Goal: Find specific page/section: Find specific page/section

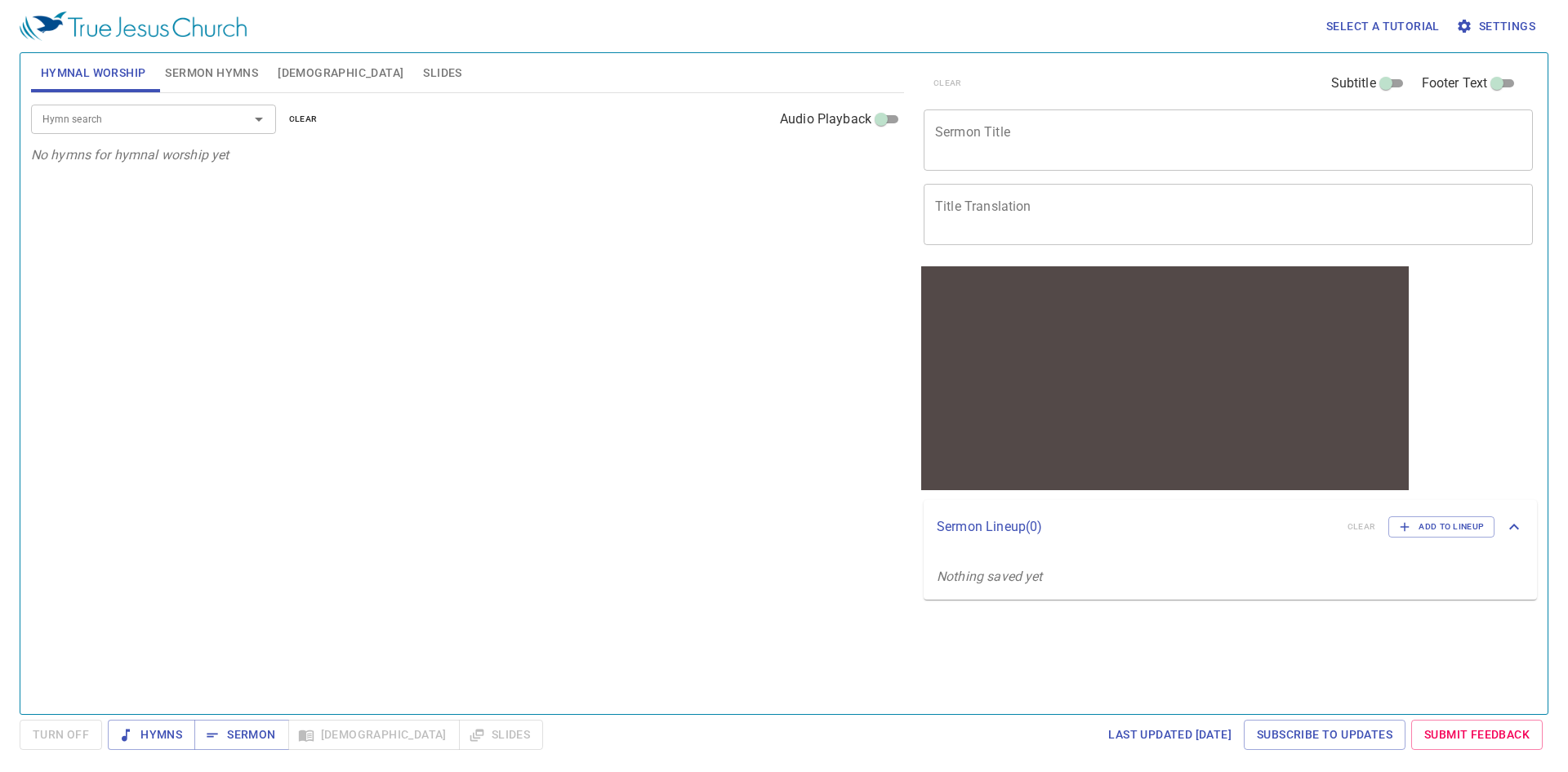
click at [147, 117] on input "Hymn search" at bounding box center [129, 119] width 187 height 19
type input "f"
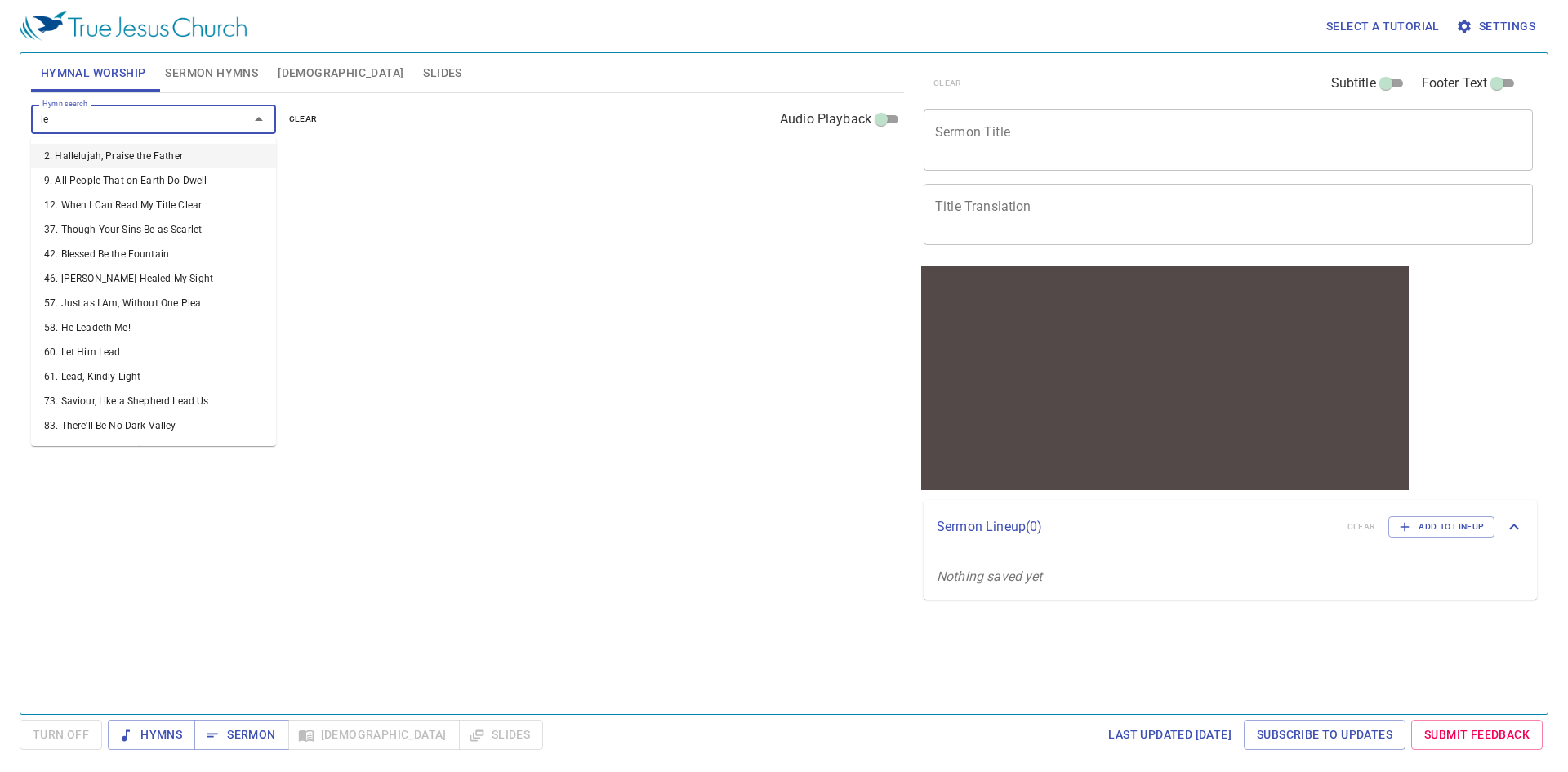
type input "l"
type input "lead"
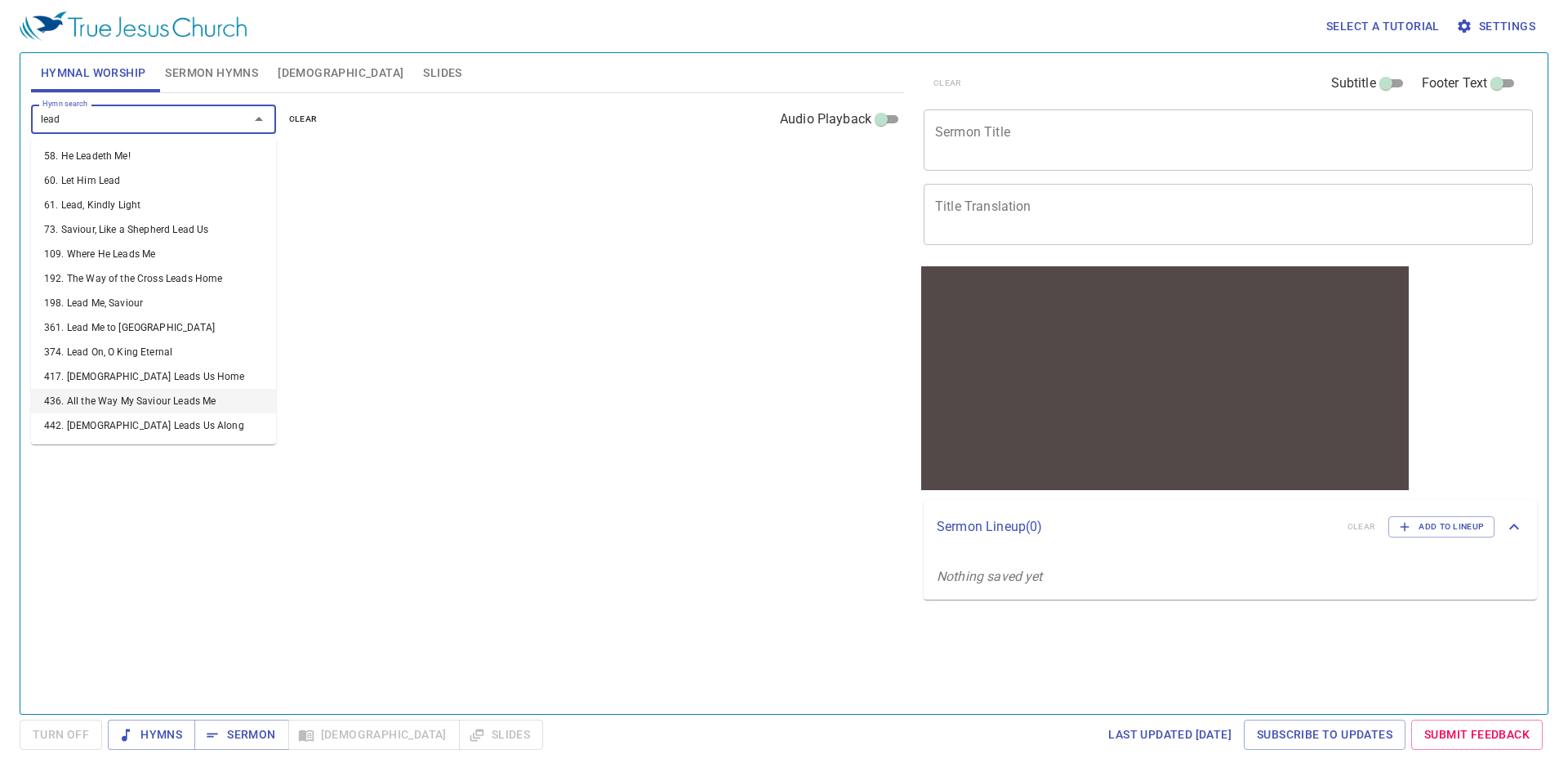
click at [142, 391] on li "436. All the Way My Saviour Leads Me" at bounding box center [153, 401] width 245 height 25
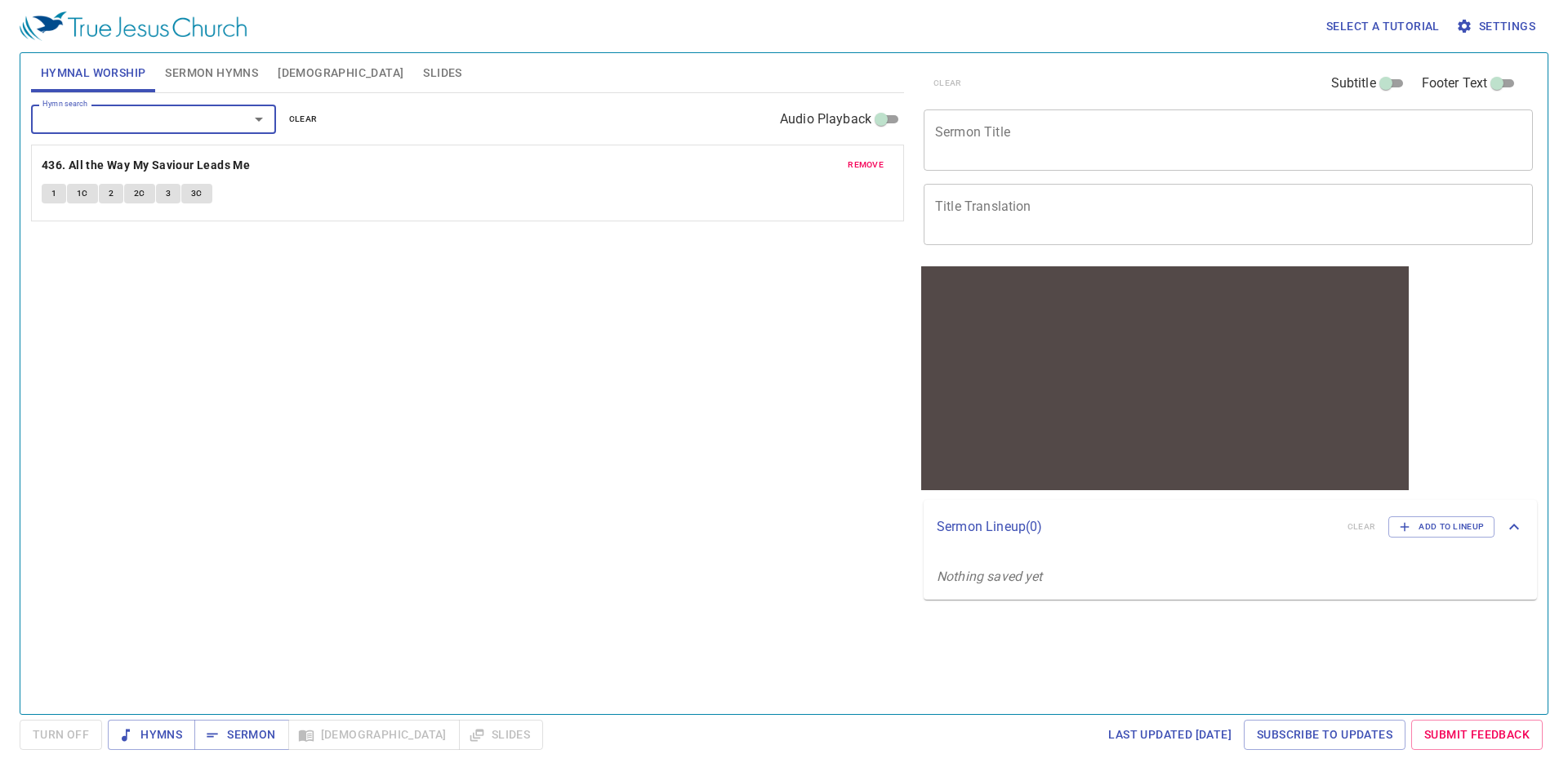
click at [51, 193] on span "1" at bounding box center [54, 194] width 5 height 15
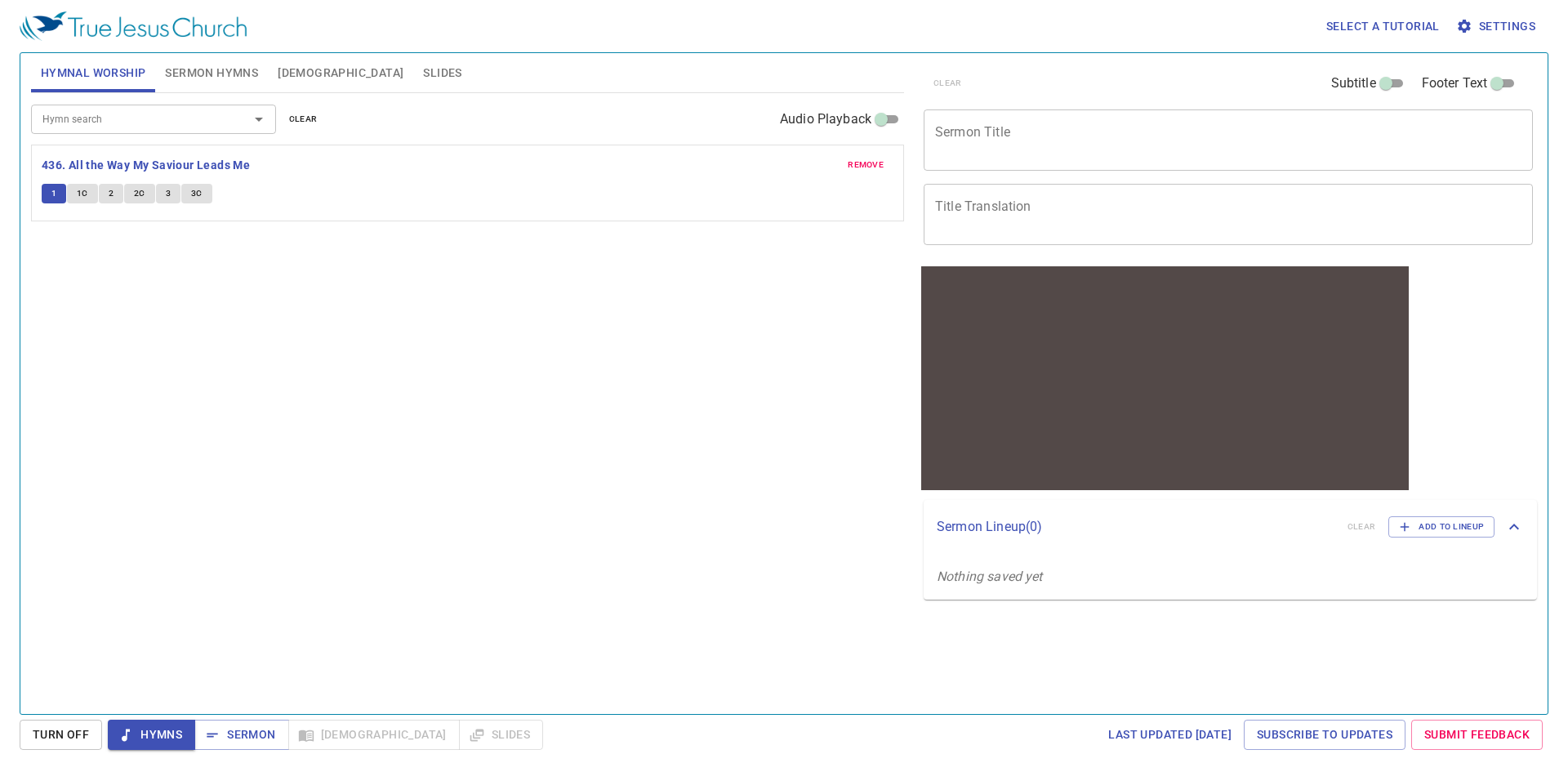
click at [79, 199] on span "1C" at bounding box center [82, 194] width 12 height 15
drag, startPoint x: 191, startPoint y: 230, endPoint x: 158, endPoint y: 222, distance: 34.0
click at [191, 230] on div "Hymn search Hymn search clear Audio Playback remove 436. All the Way My Saviour…" at bounding box center [468, 396] width 873 height 607
click at [111, 194] on span "2" at bounding box center [111, 194] width 5 height 15
click at [142, 194] on span "2C" at bounding box center [140, 194] width 12 height 15
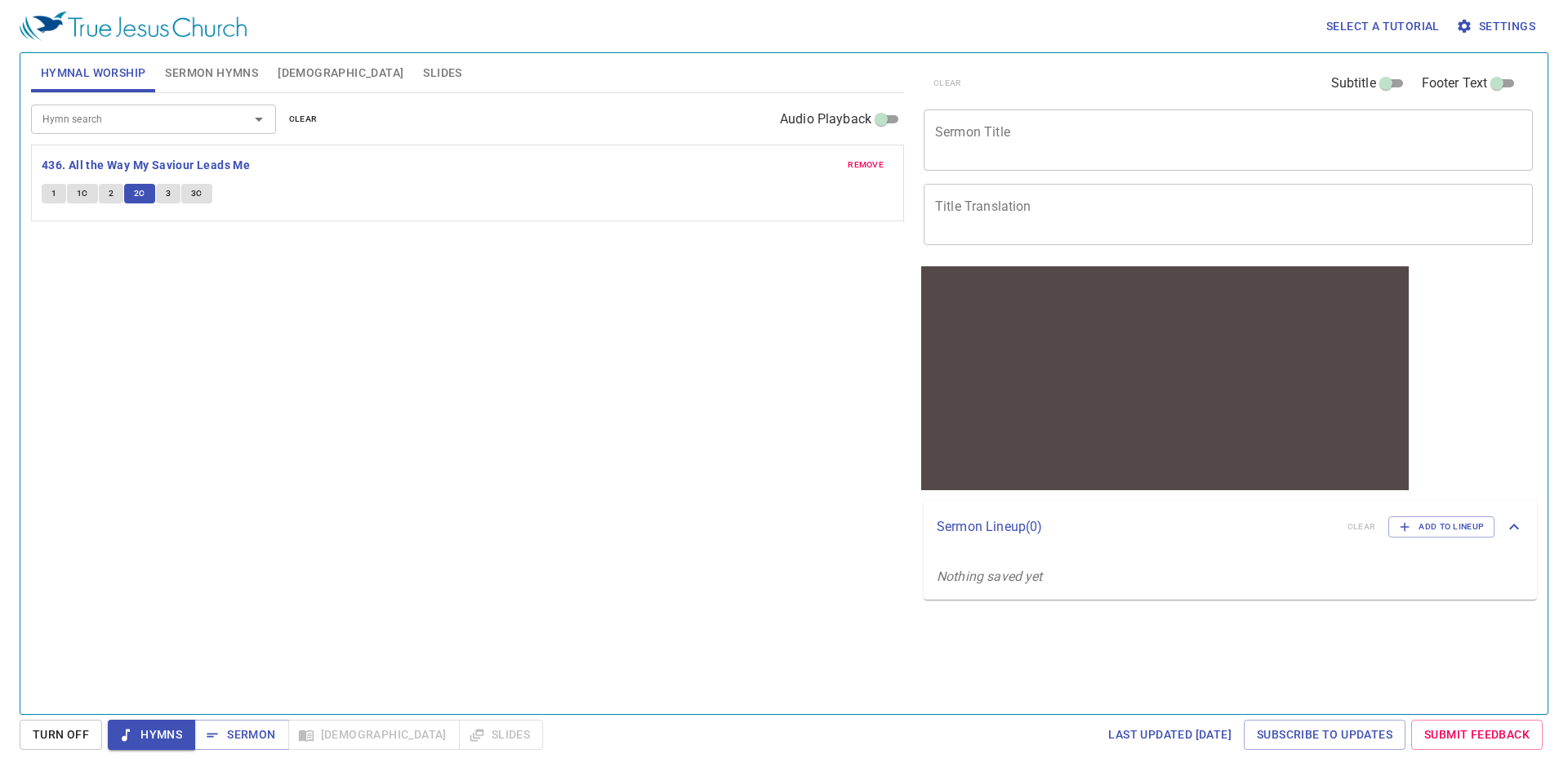
click at [119, 124] on input "Hymn search" at bounding box center [129, 119] width 187 height 19
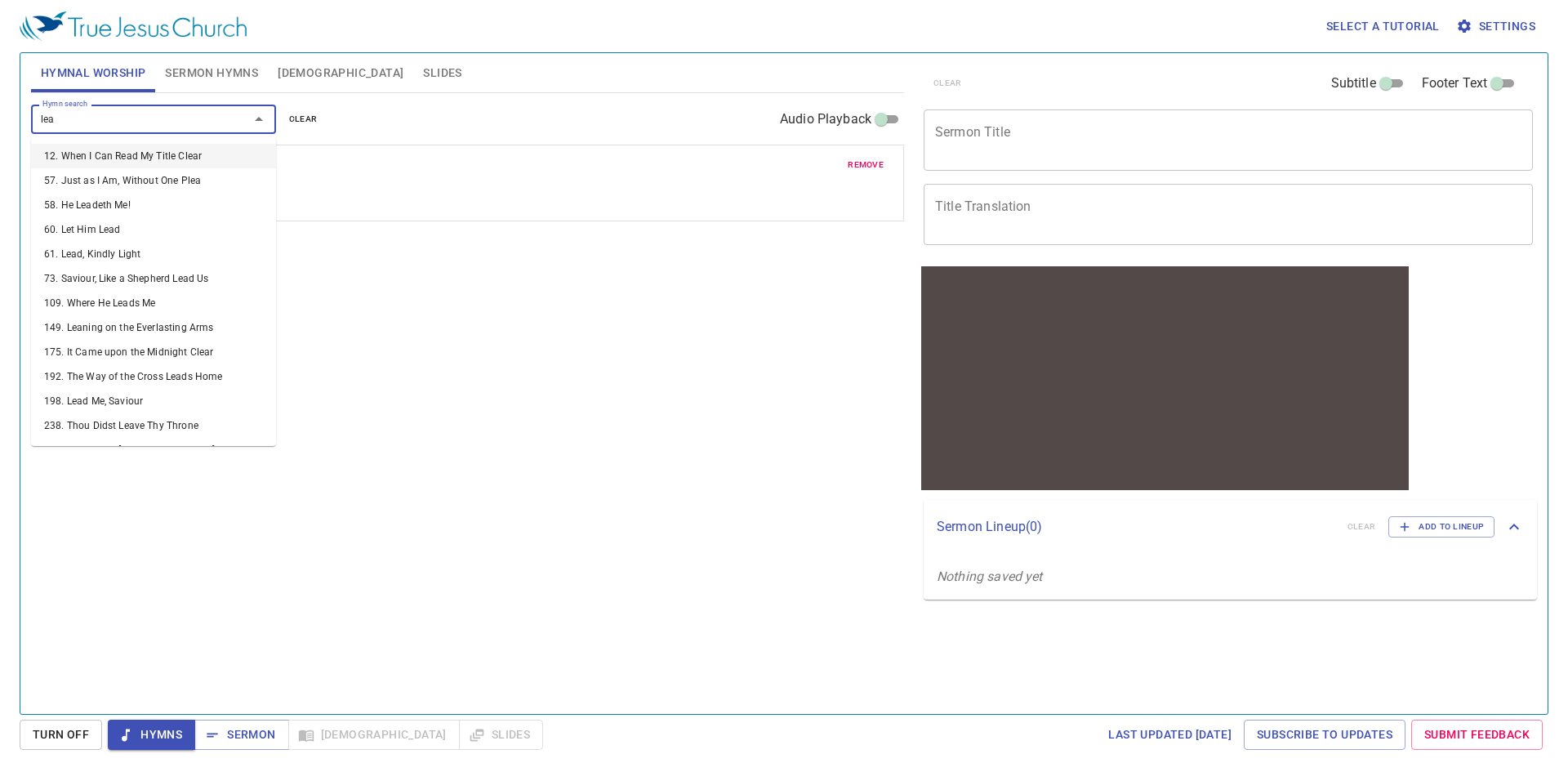
type input "lead"
click at [136, 180] on li "60. Let Him Lead" at bounding box center [153, 180] width 245 height 25
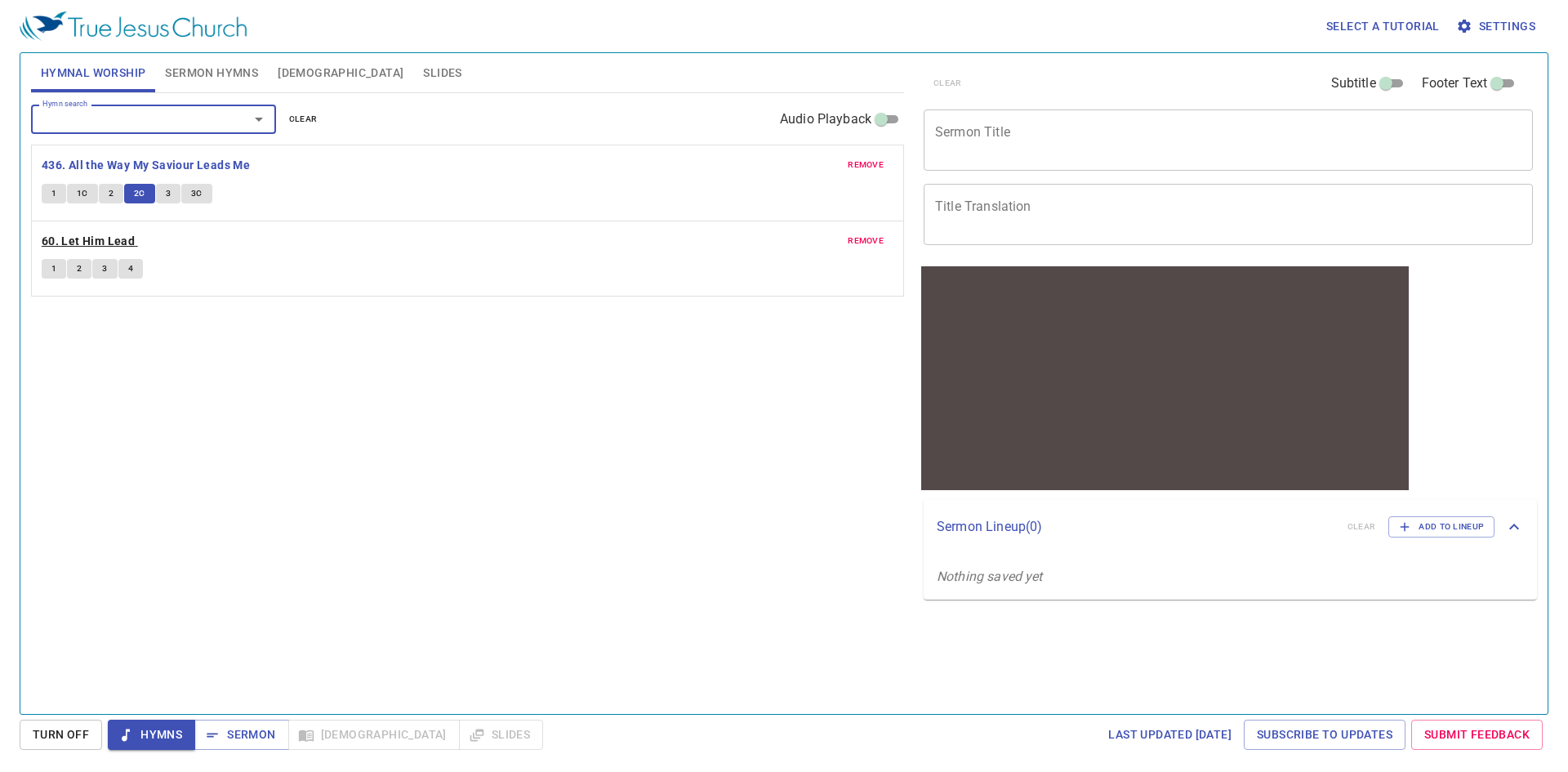
click at [112, 241] on b "60. Let Him Lead" at bounding box center [88, 241] width 93 height 21
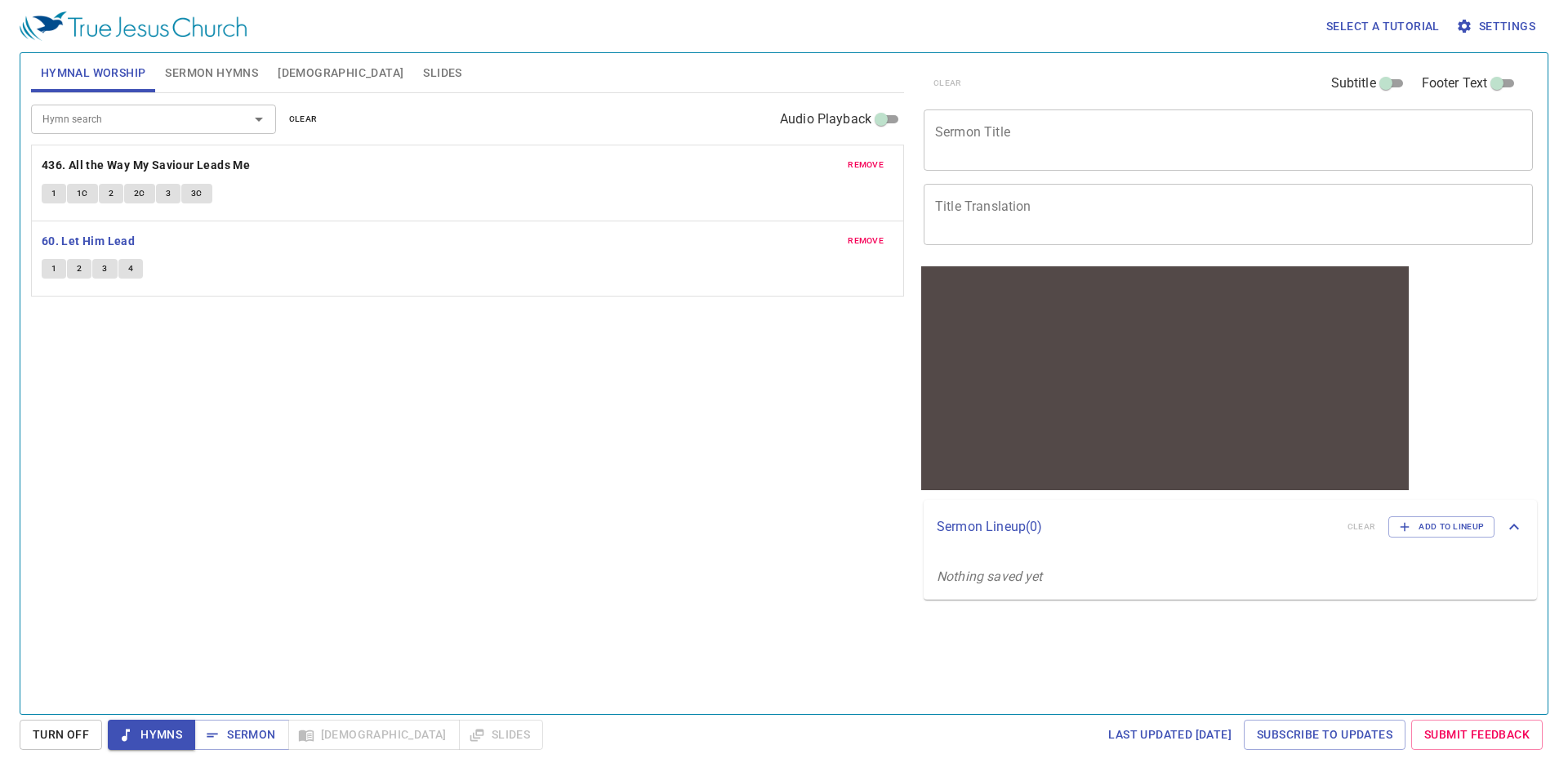
click at [43, 286] on div "remove 60. Let Him Lead 1 2 3 4" at bounding box center [468, 259] width 871 height 75
click at [48, 274] on button "1" at bounding box center [54, 269] width 25 height 20
click at [856, 238] on span "remove" at bounding box center [866, 241] width 36 height 15
click at [171, 124] on input "Hymn search" at bounding box center [129, 119] width 187 height 19
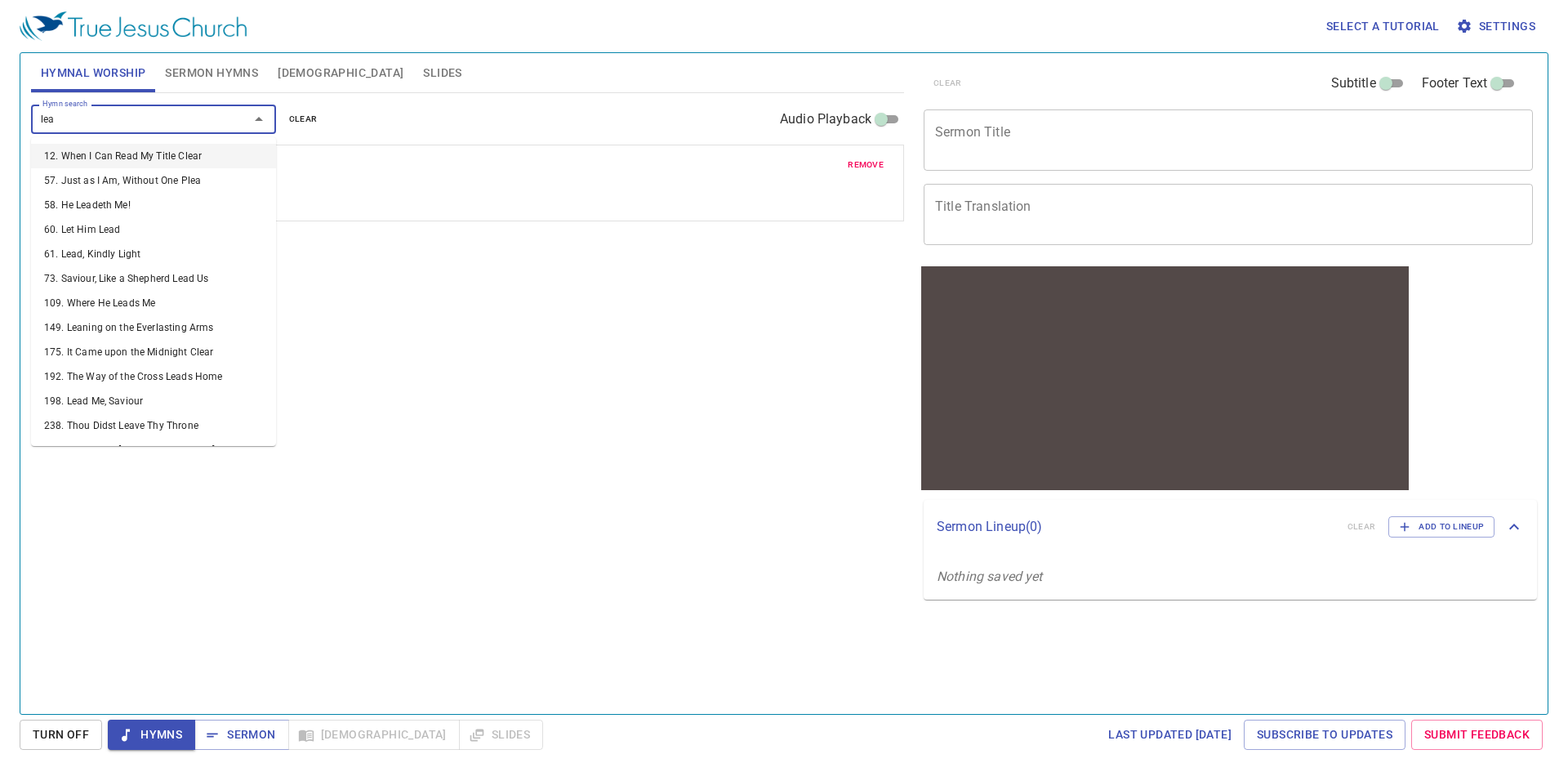
type input "lead"
click at [174, 399] on li "436. All the Way My Saviour Leads Me" at bounding box center [153, 401] width 245 height 25
type input "lead"
click at [203, 432] on li "442. God Leads Us Along" at bounding box center [153, 426] width 245 height 25
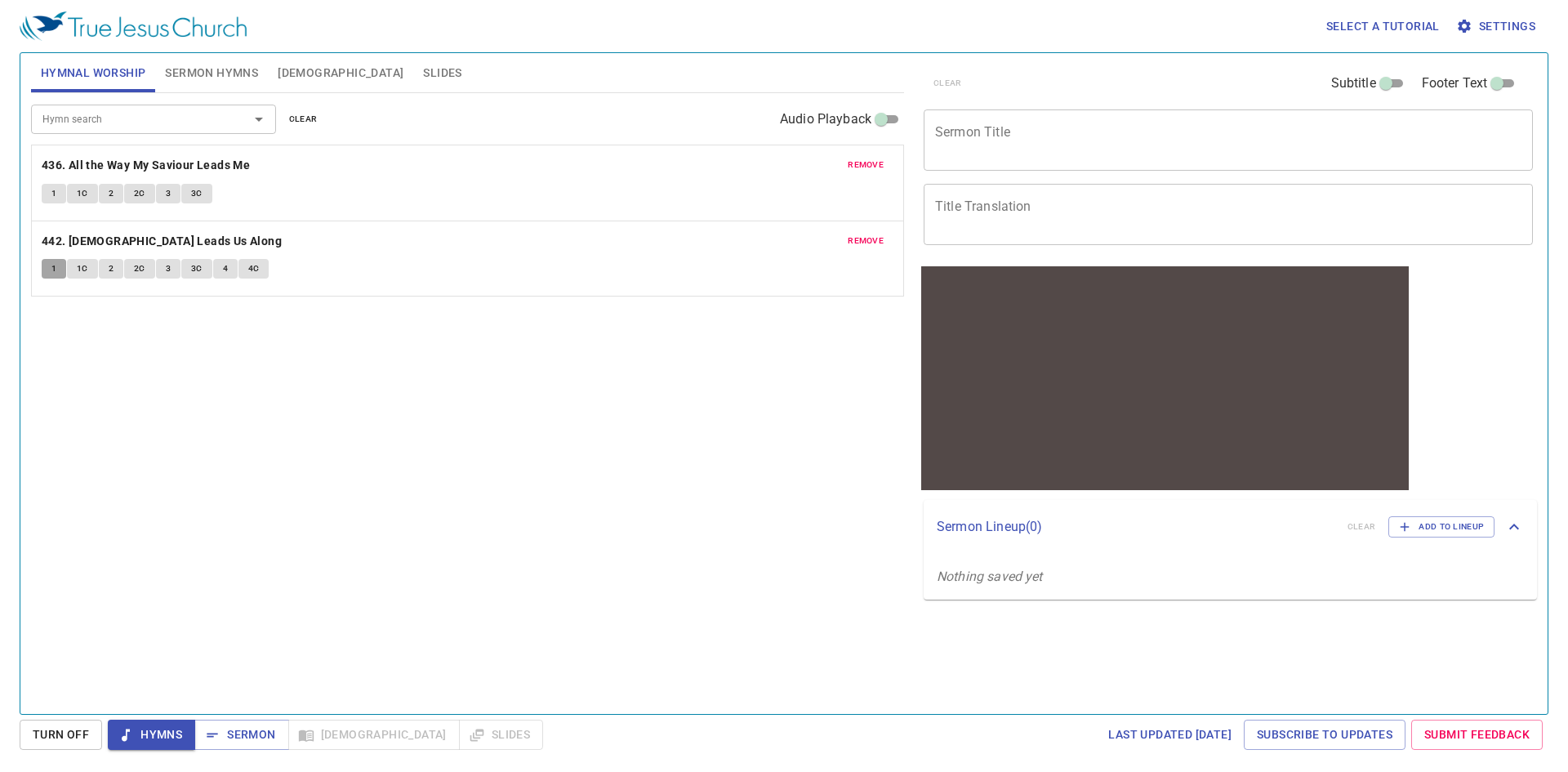
click at [51, 264] on span "1" at bounding box center [54, 269] width 5 height 15
click at [77, 269] on span "1C" at bounding box center [82, 269] width 12 height 15
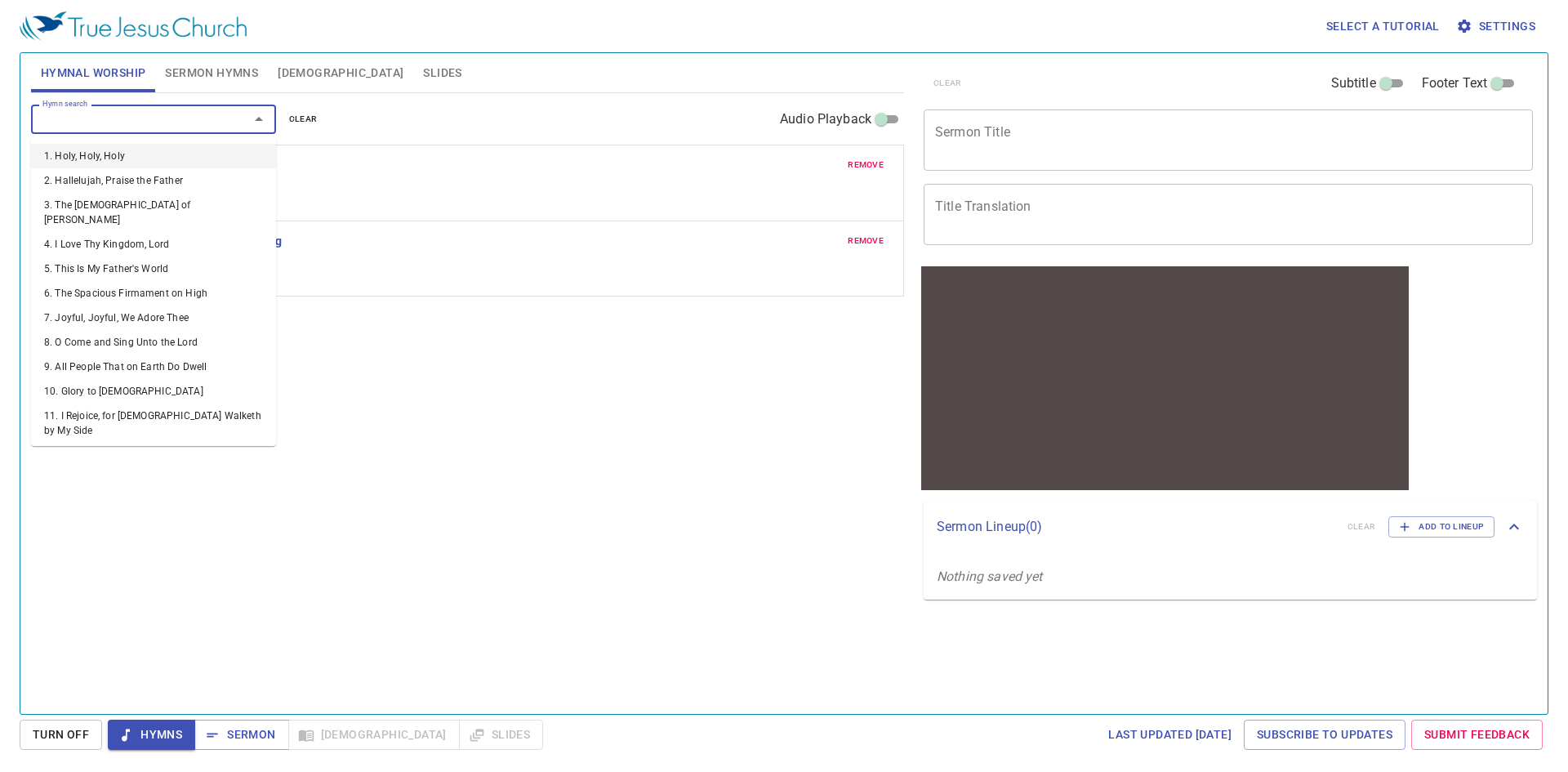
click at [90, 124] on input "Hymn search" at bounding box center [129, 119] width 187 height 19
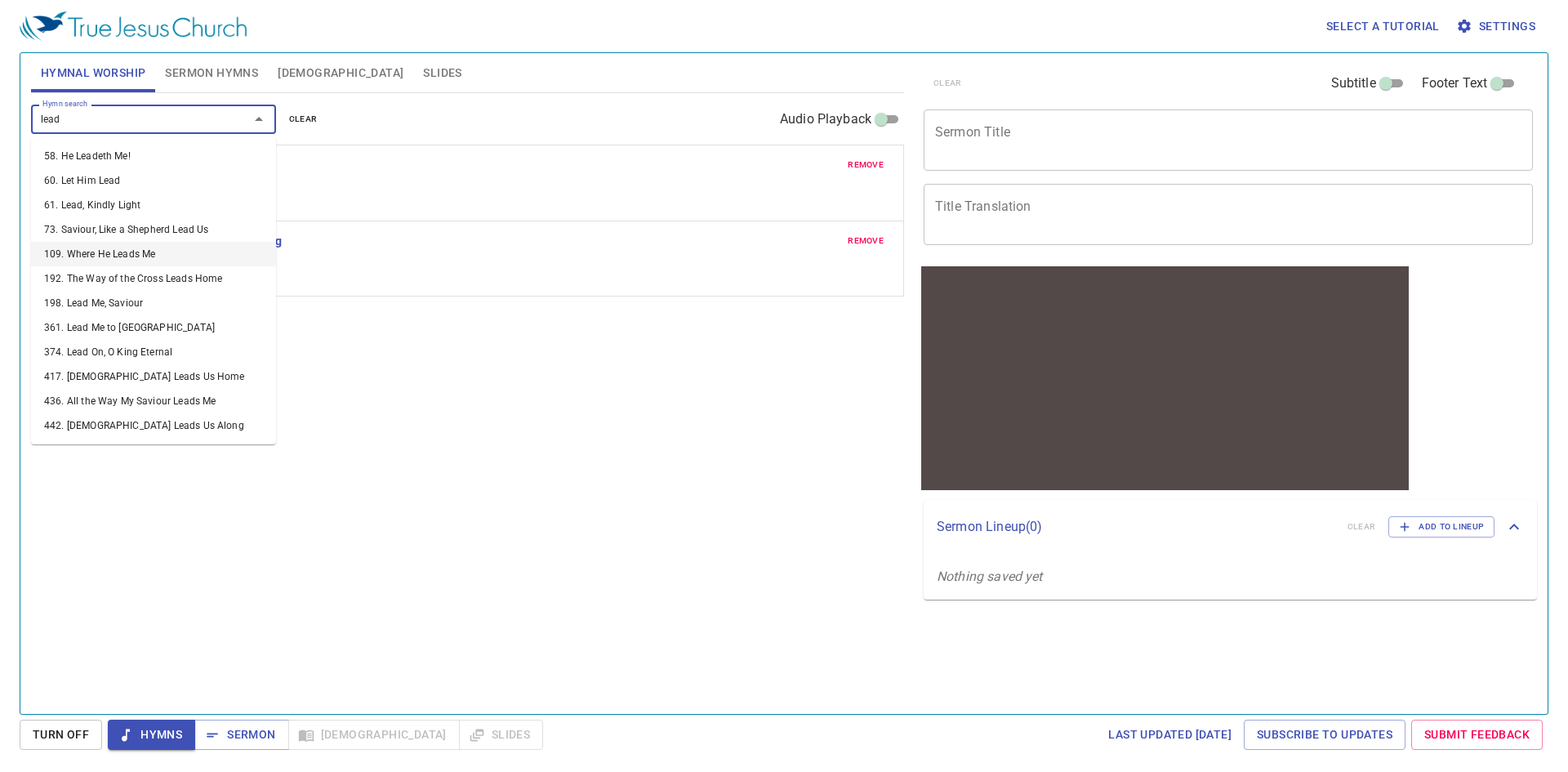
type input "lead"
click at [398, 340] on div "Hymn search Hymn search clear Audio Playback remove 436. All the Way My Saviour…" at bounding box center [468, 396] width 873 height 607
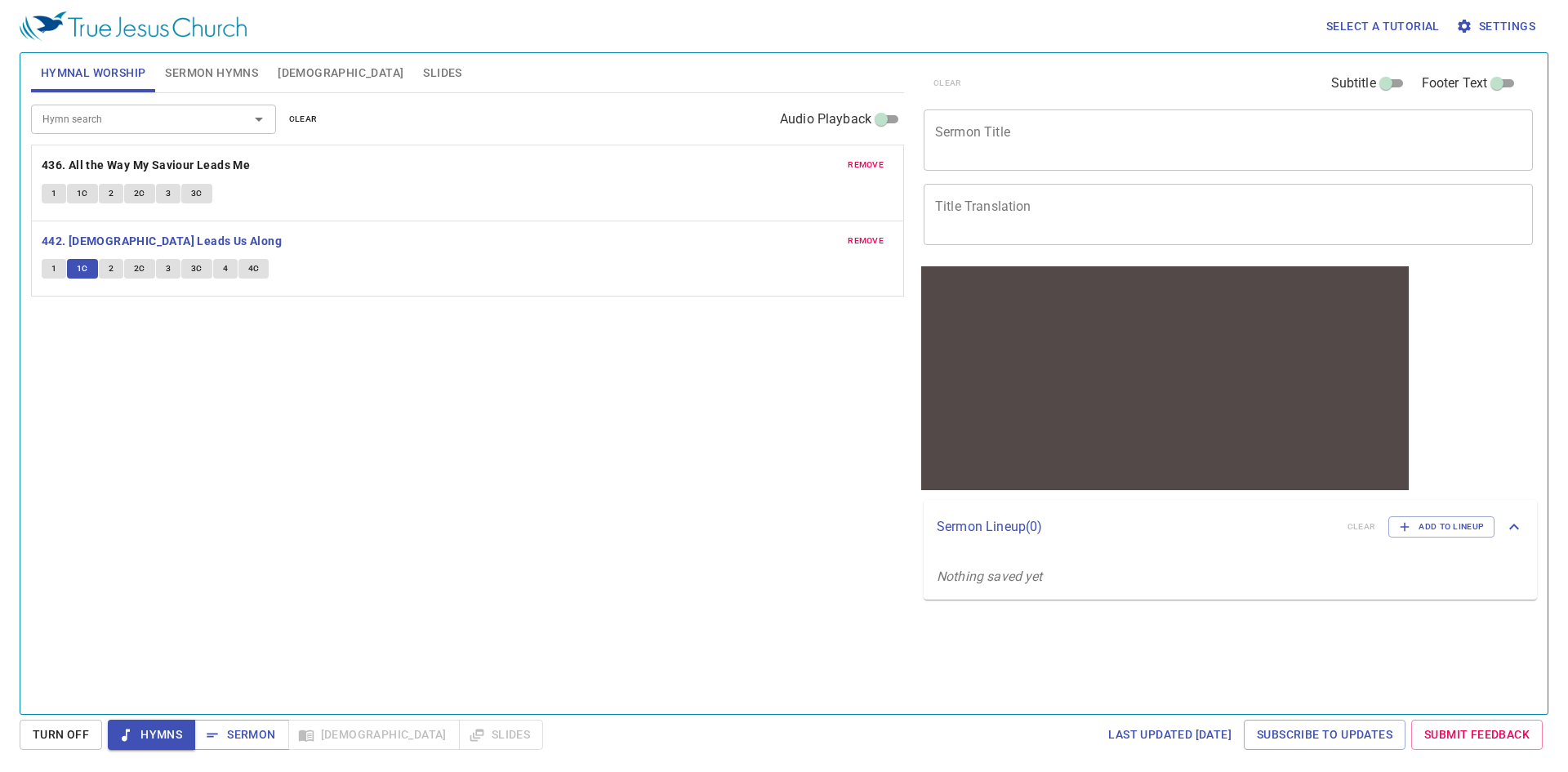
click at [849, 238] on span "remove" at bounding box center [866, 241] width 36 height 15
drag, startPoint x: 264, startPoint y: 162, endPoint x: 102, endPoint y: 163, distance: 162.0
click at [142, 163] on div "remove 436. All the Way My Saviour Leads Me 1 1C 2 2C 3 3C" at bounding box center [468, 182] width 873 height 77
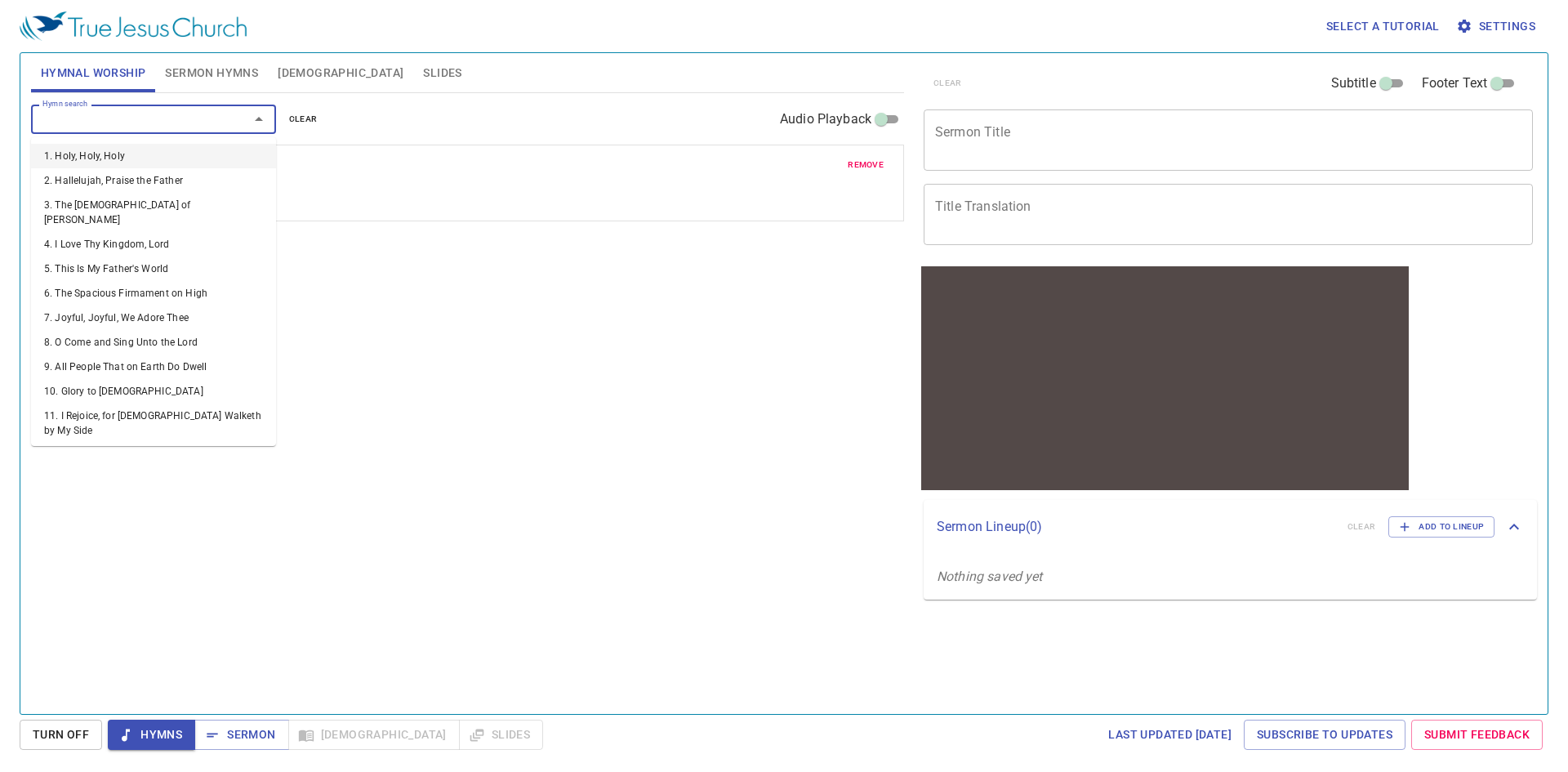
click at [142, 113] on input "Hymn search" at bounding box center [129, 119] width 187 height 19
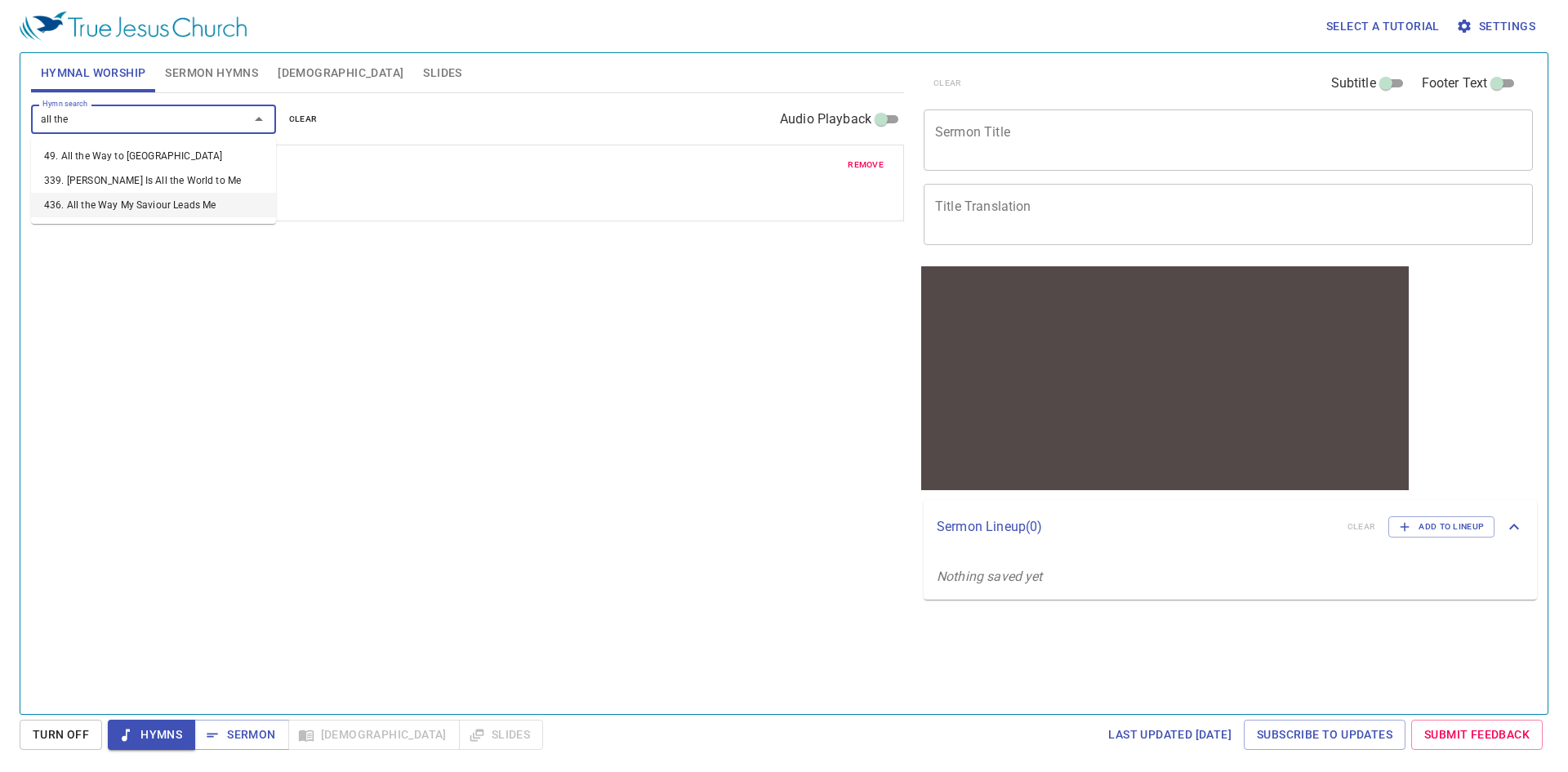
drag, startPoint x: 242, startPoint y: 204, endPoint x: 17, endPoint y: 216, distance: 225.3
click at [19, 213] on body "Select a tutorial Settings Hymnal Worship Sermon Hymns Bible Slides Hymn search…" at bounding box center [784, 386] width 1568 height 772
type input "all the"
click at [311, 334] on div "Hymn search Hymn search clear Audio Playback remove 436. All the Way My Saviour…" at bounding box center [468, 396] width 873 height 607
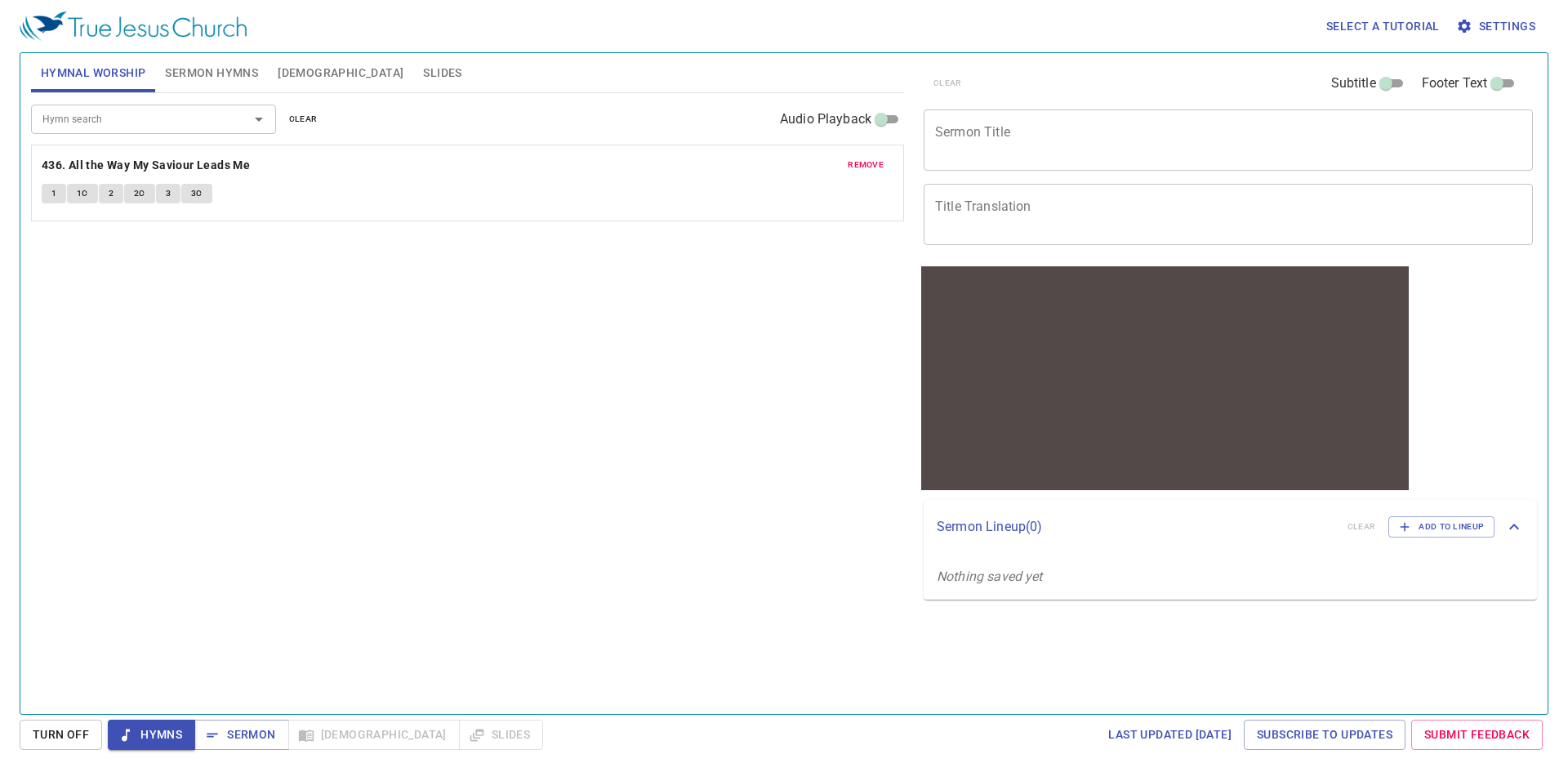
click at [294, 157] on p "436. All the Way My Saviour Leads Me" at bounding box center [468, 165] width 852 height 21
drag, startPoint x: 298, startPoint y: 169, endPoint x: 83, endPoint y: 170, distance: 215.0
click at [83, 170] on div "remove 436. All the Way My Saviour Leads Me 1 1C 2 2C 3 3C" at bounding box center [468, 182] width 873 height 77
drag, startPoint x: 46, startPoint y: 161, endPoint x: 222, endPoint y: 163, distance: 176.0
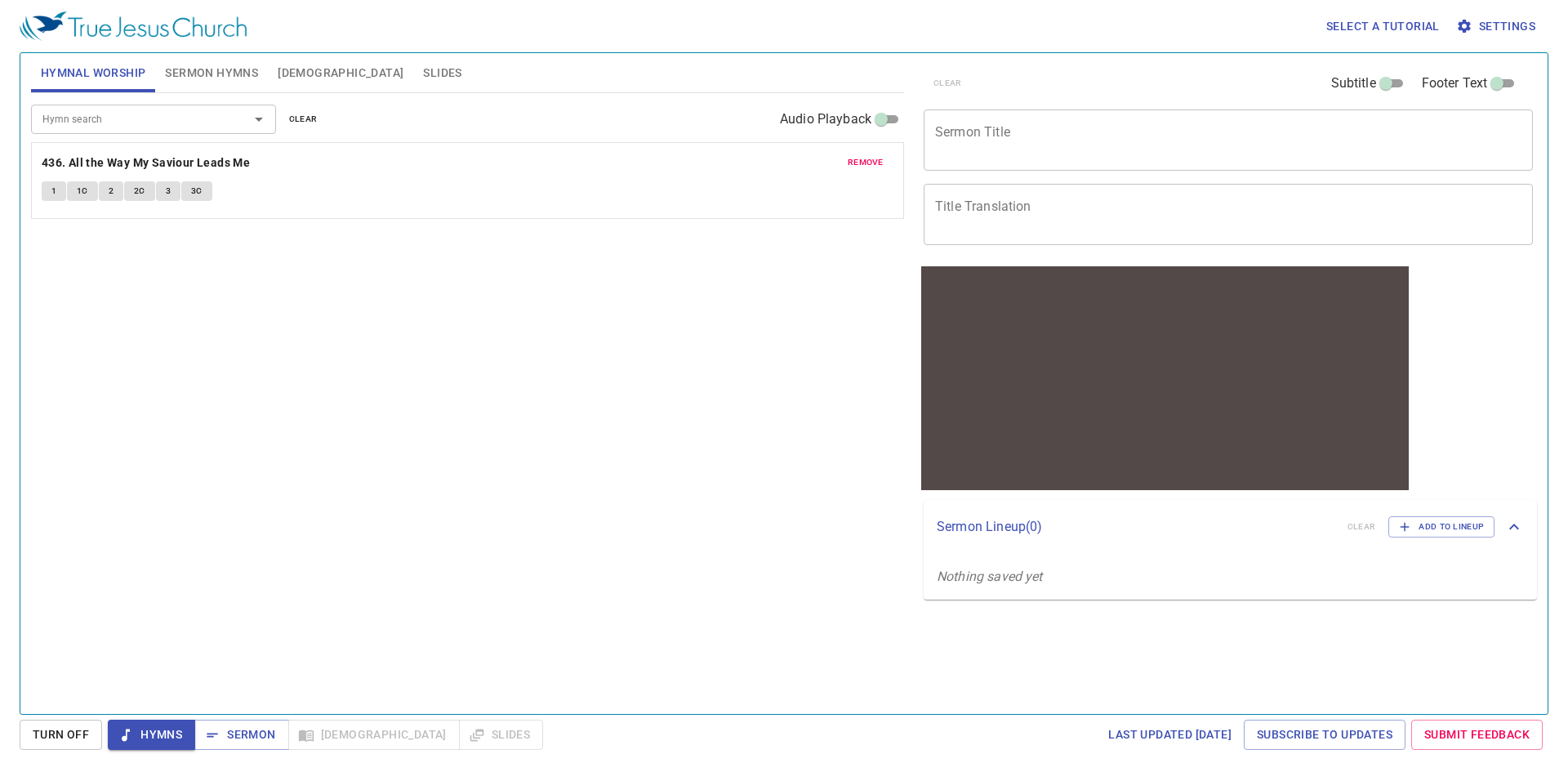
click at [187, 158] on div "remove 436. All the Way My Saviour Leads Me 1 1C 2 2C 3 3C" at bounding box center [468, 182] width 873 height 77
click at [96, 167] on b "436. All the Way My Saviour Leads Me" at bounding box center [146, 165] width 208 height 21
click at [43, 201] on button "1" at bounding box center [54, 194] width 25 height 20
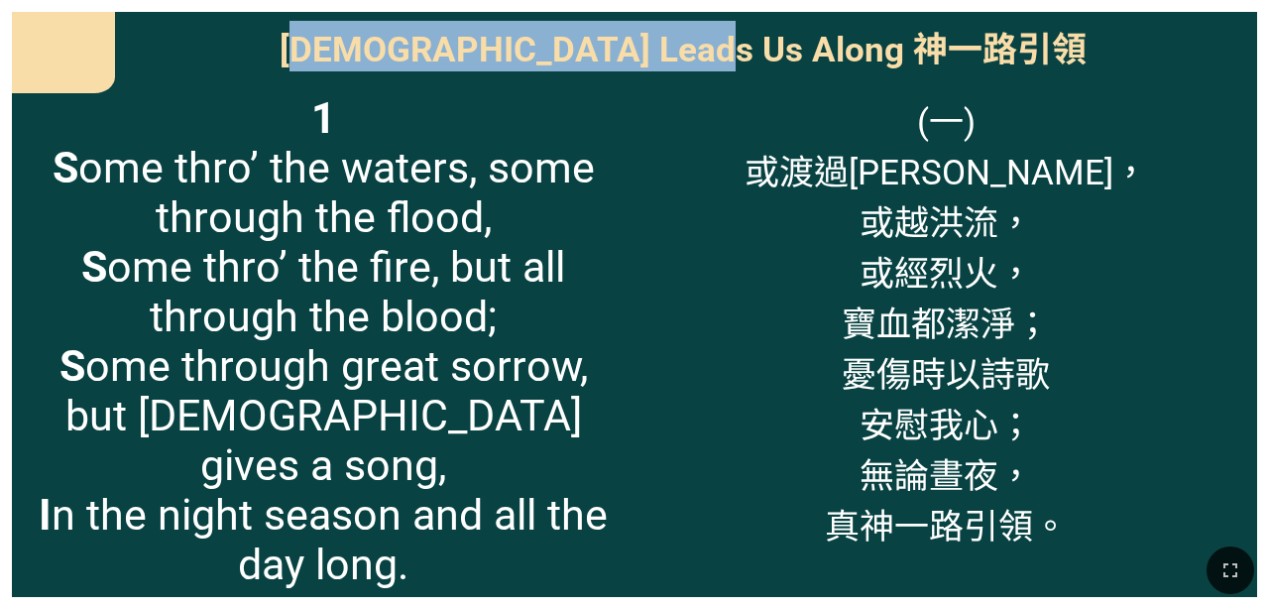
drag, startPoint x: 551, startPoint y: 39, endPoint x: 896, endPoint y: 32, distance: 345.1
click at [792, 32] on span "[DEMOGRAPHIC_DATA] Leads Us Along 神一路引領" at bounding box center [683, 46] width 807 height 51
click at [792, 34] on span "[DEMOGRAPHIC_DATA] Leads Us Along 神一路引領" at bounding box center [683, 46] width 807 height 51
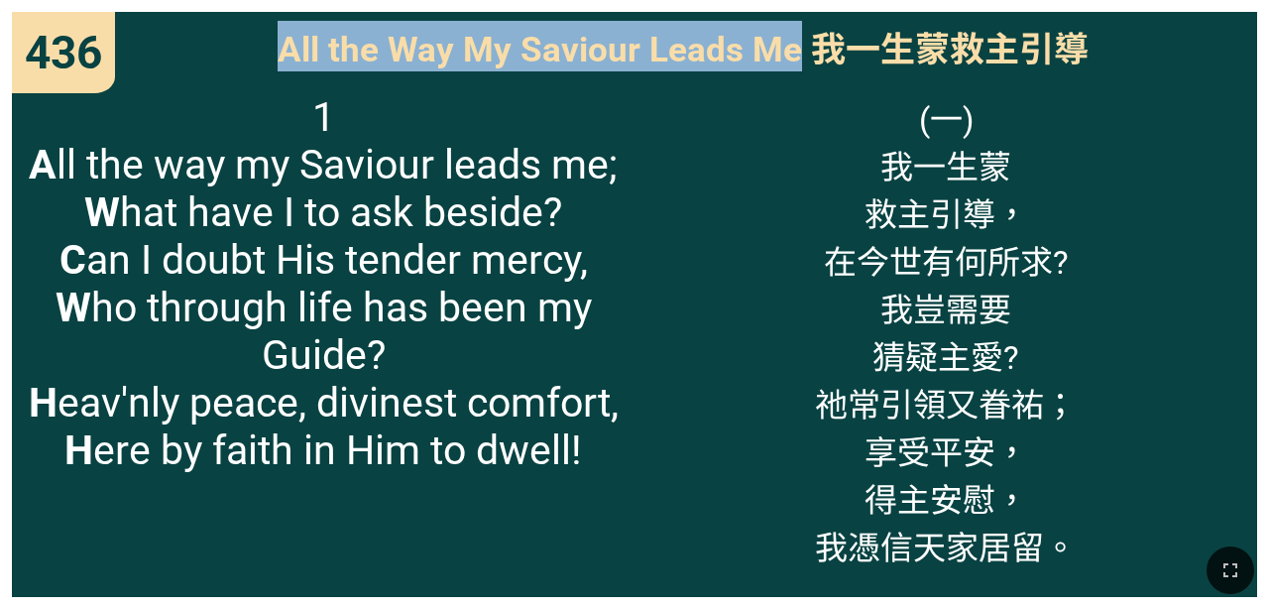
drag, startPoint x: 282, startPoint y: 52, endPoint x: 797, endPoint y: 58, distance: 515.6
click at [792, 58] on span "All the Way My Saviour Leads Me 我一生蒙救主引導" at bounding box center [683, 46] width 811 height 51
copy span "All the Way My Saviour Leads Me"
